Goal: Task Accomplishment & Management: Use online tool/utility

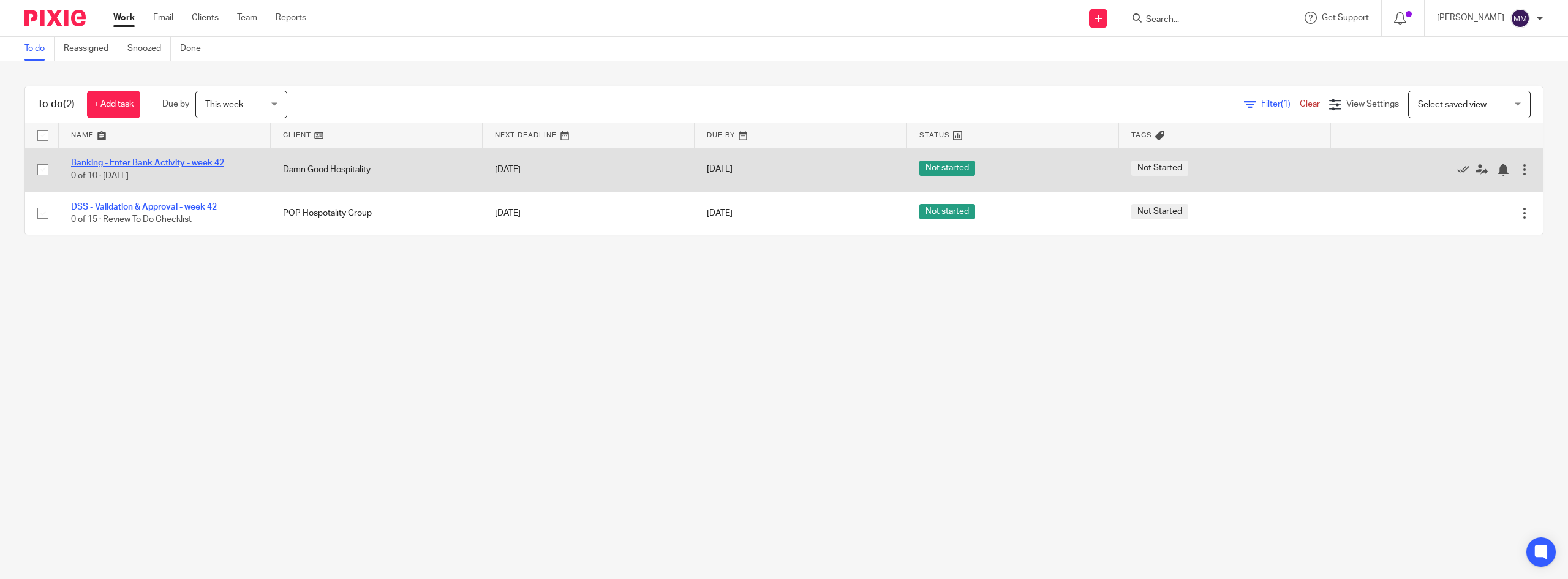
click at [193, 159] on link "Banking - Enter Bank Activity - week 42" at bounding box center [148, 163] width 154 height 8
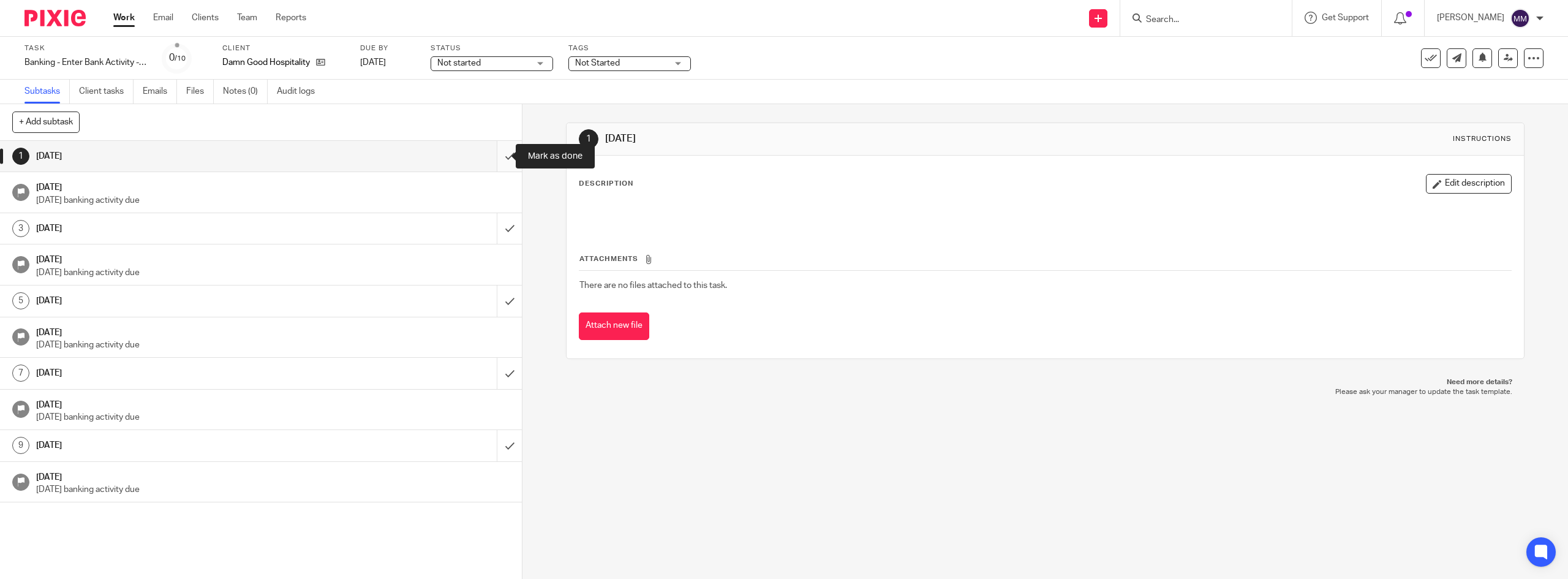
click at [501, 163] on input "submit" at bounding box center [261, 156] width 522 height 31
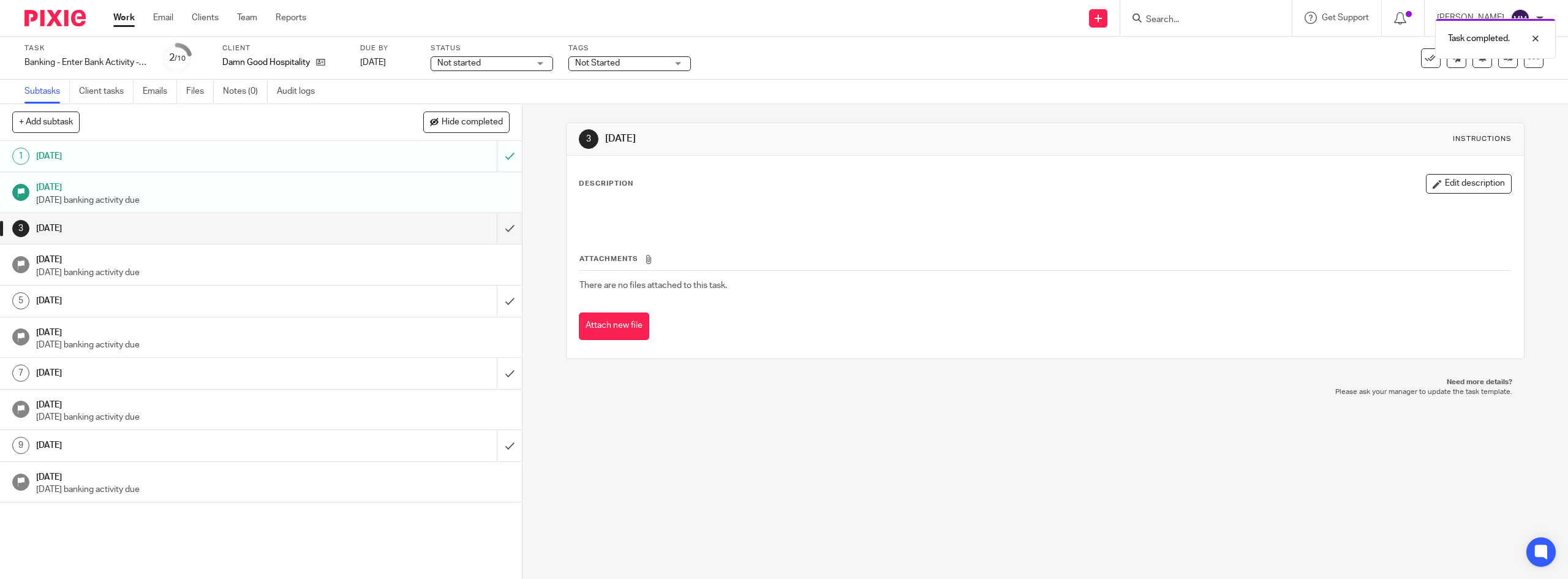
click at [124, 22] on link "Work" at bounding box center [124, 18] width 22 height 12
